Goal: Use online tool/utility: Utilize a website feature to perform a specific function

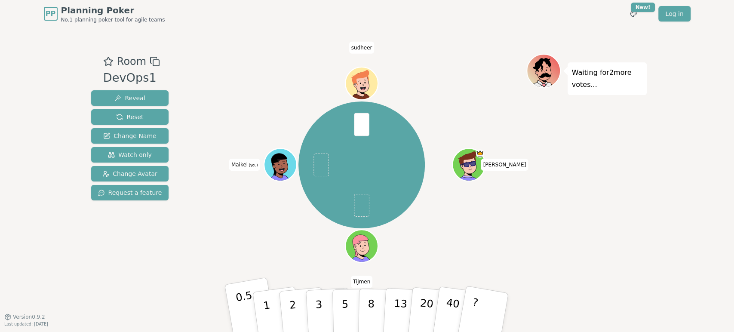
click at [232, 305] on button "0.5" at bounding box center [251, 312] width 54 height 71
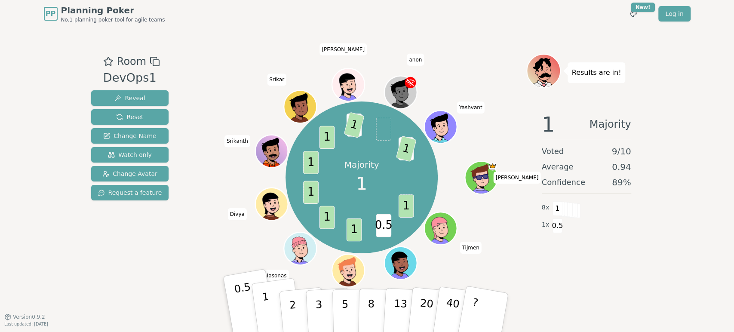
click at [271, 311] on button "1" at bounding box center [276, 313] width 51 height 70
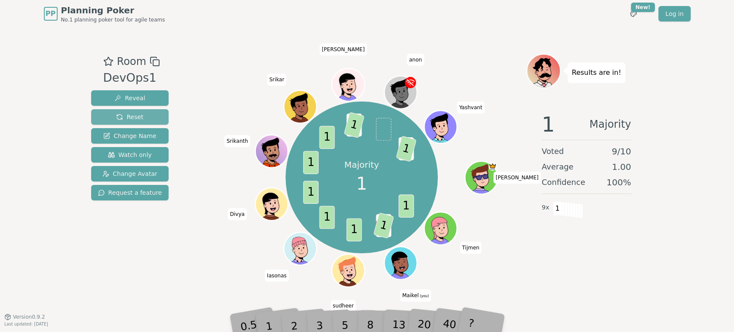
click at [144, 116] on button "Reset" at bounding box center [130, 116] width 78 height 15
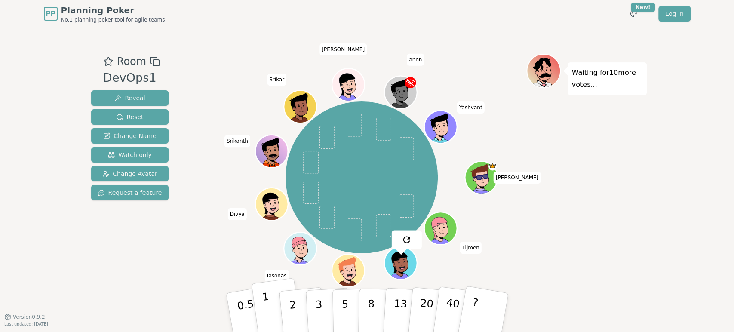
click at [261, 319] on button "1" at bounding box center [276, 313] width 51 height 70
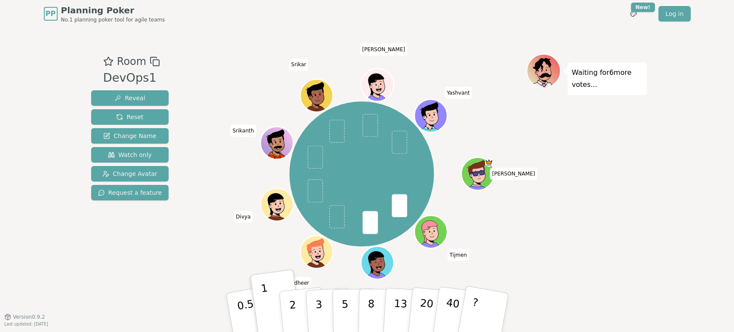
drag, startPoint x: 399, startPoint y: 94, endPoint x: 447, endPoint y: 46, distance: 67.8
click at [447, 46] on div "Room DevOps1 Reveal Reset Change Name Watch only Change Avatar Request a featur…" at bounding box center [367, 172] width 559 height 289
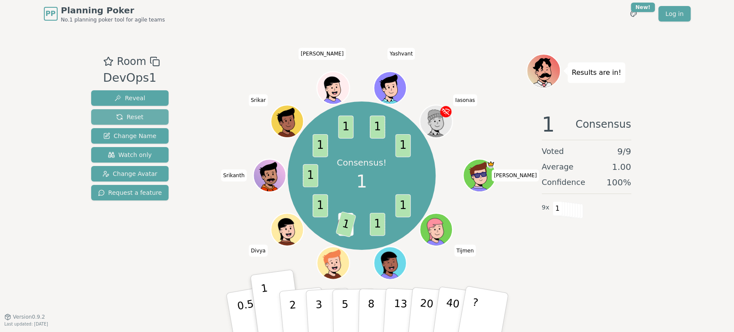
click at [118, 122] on button "Reset" at bounding box center [130, 116] width 78 height 15
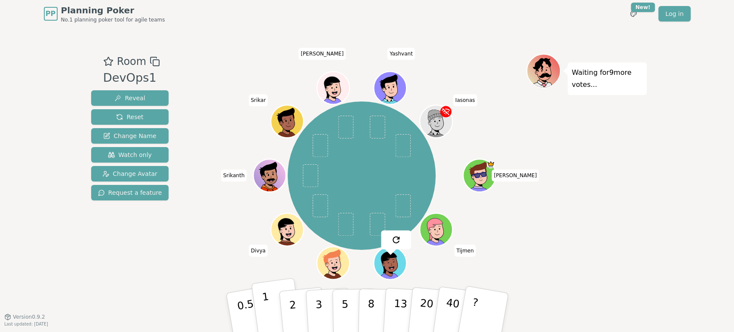
click at [273, 307] on button "1" at bounding box center [276, 313] width 51 height 70
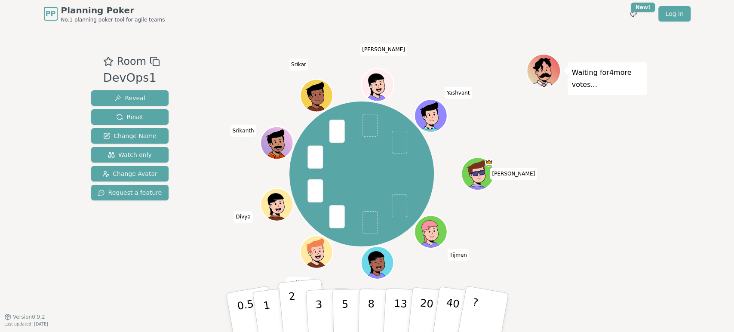
click at [297, 307] on button "2" at bounding box center [302, 313] width 49 height 68
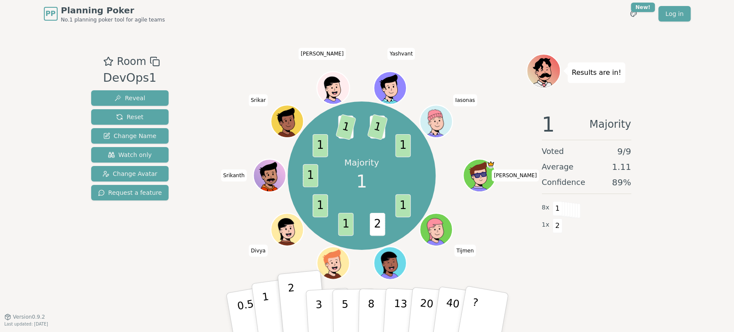
click at [264, 302] on p "1" at bounding box center [267, 313] width 13 height 47
